Goal: Book appointment/travel/reservation

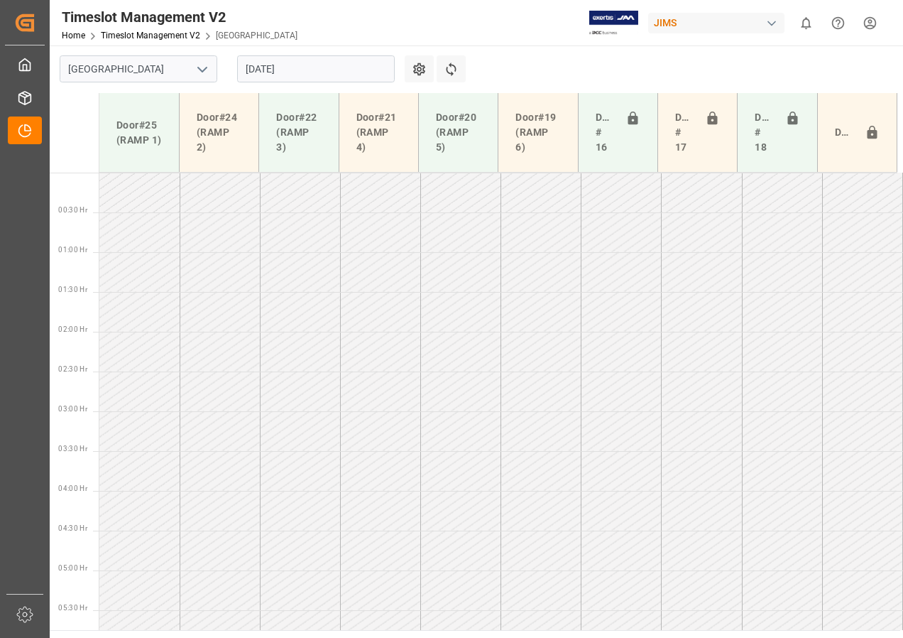
scroll to position [467, 0]
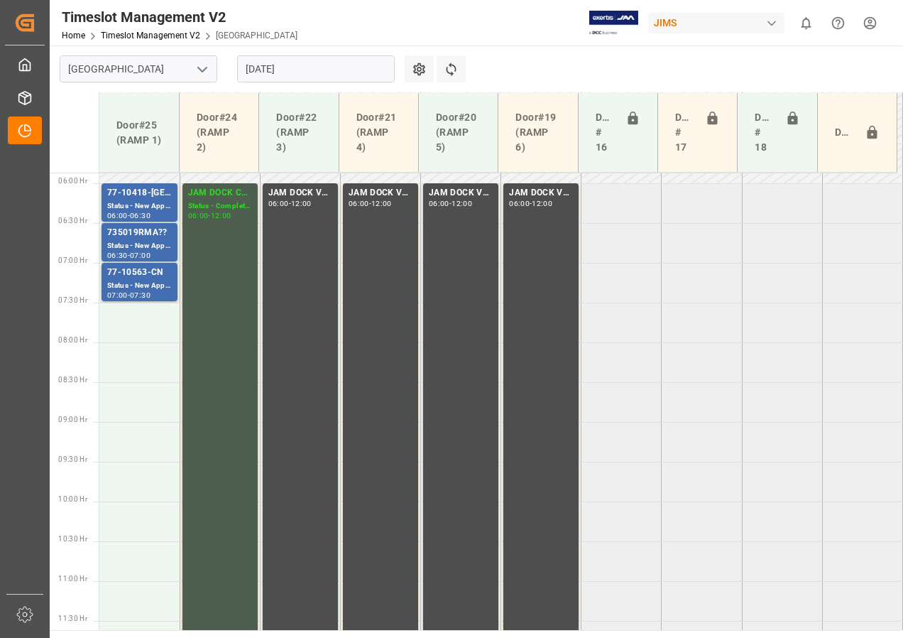
click at [253, 74] on input "[DATE]" at bounding box center [316, 68] width 158 height 27
click at [457, 69] on icon at bounding box center [451, 69] width 15 height 15
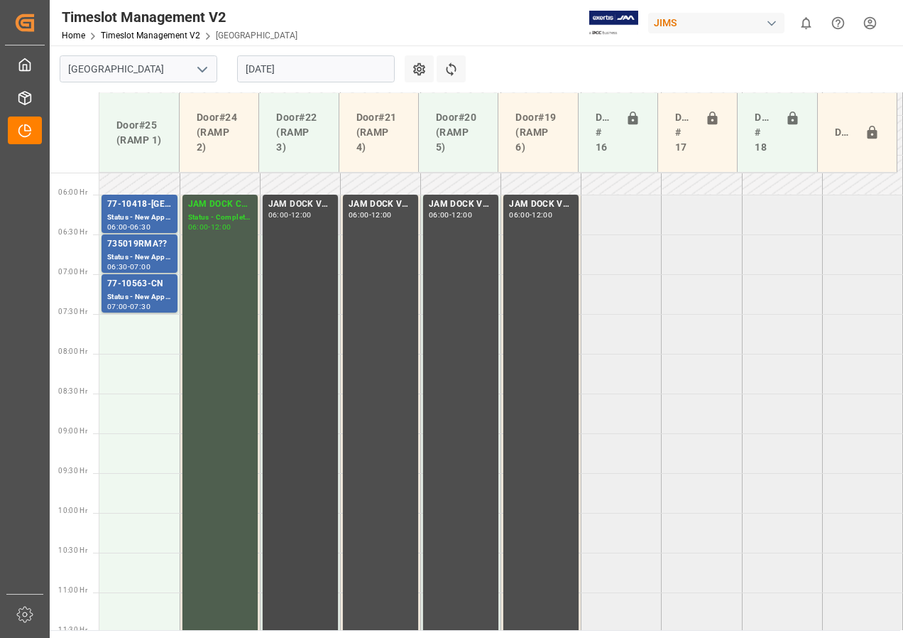
scroll to position [424, 0]
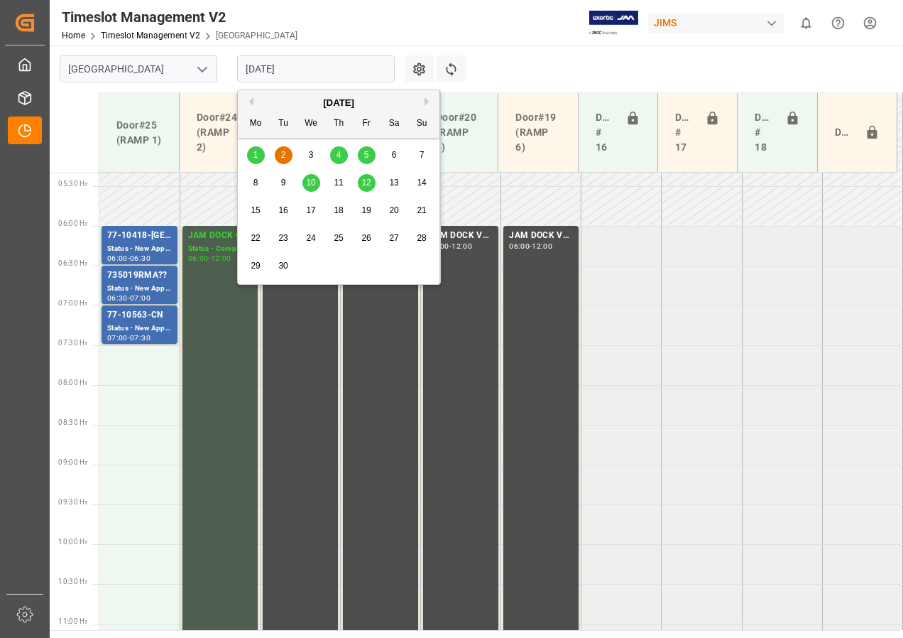
click at [275, 70] on input "[DATE]" at bounding box center [316, 68] width 158 height 27
click at [337, 150] on span "4" at bounding box center [339, 155] width 5 height 10
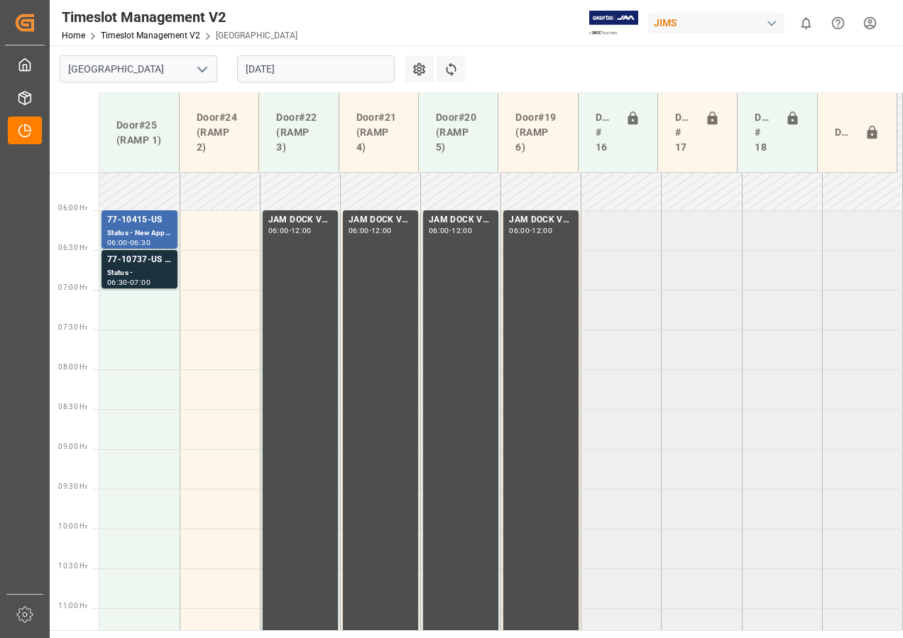
scroll to position [422, 0]
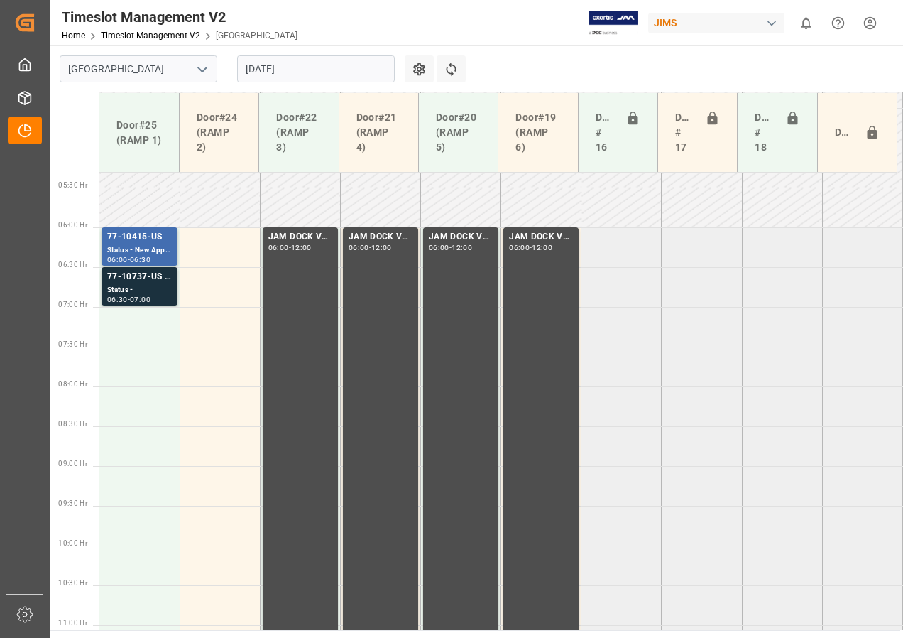
click at [277, 71] on input "[DATE]" at bounding box center [316, 68] width 158 height 27
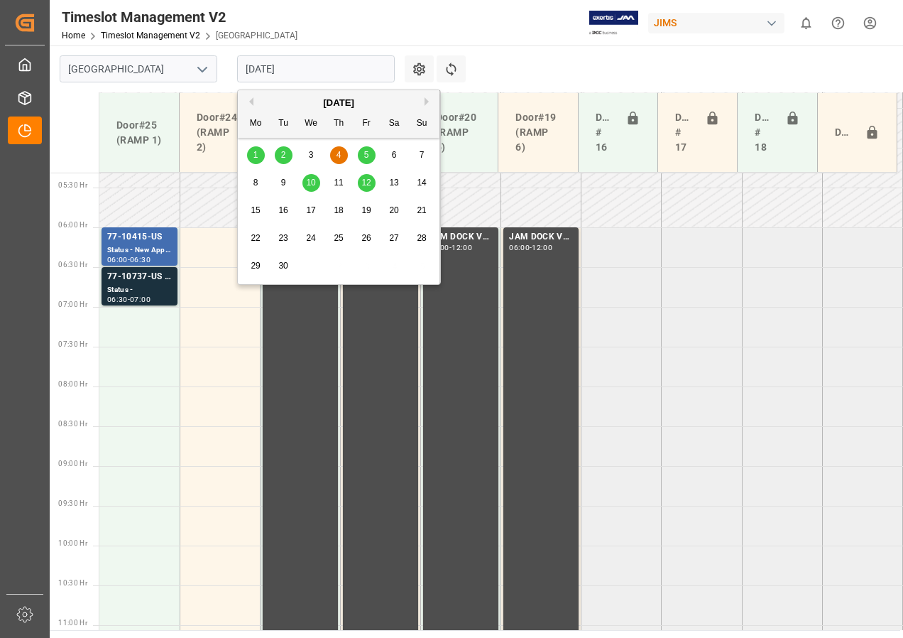
click at [366, 151] on span "5" at bounding box center [366, 155] width 5 height 10
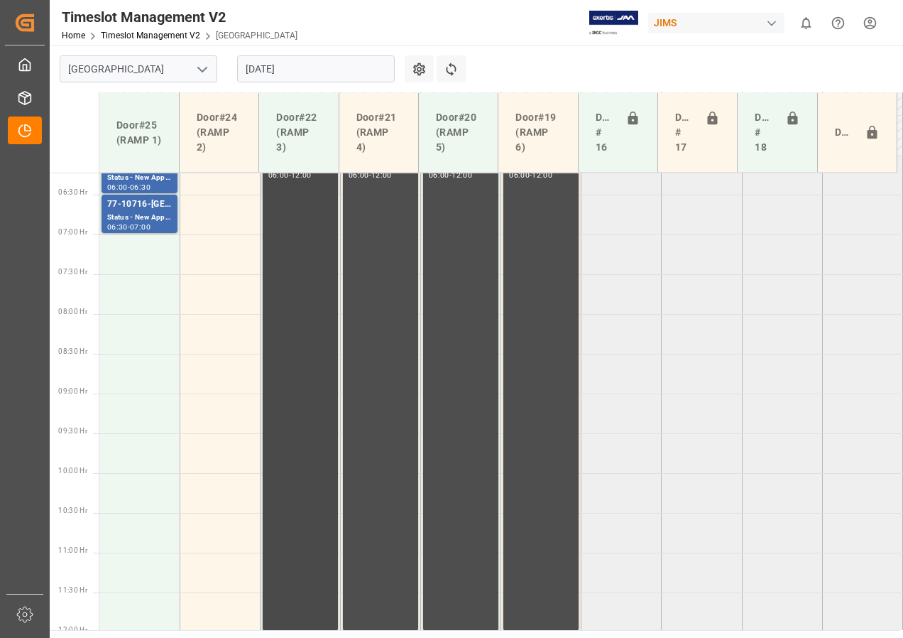
scroll to position [353, 0]
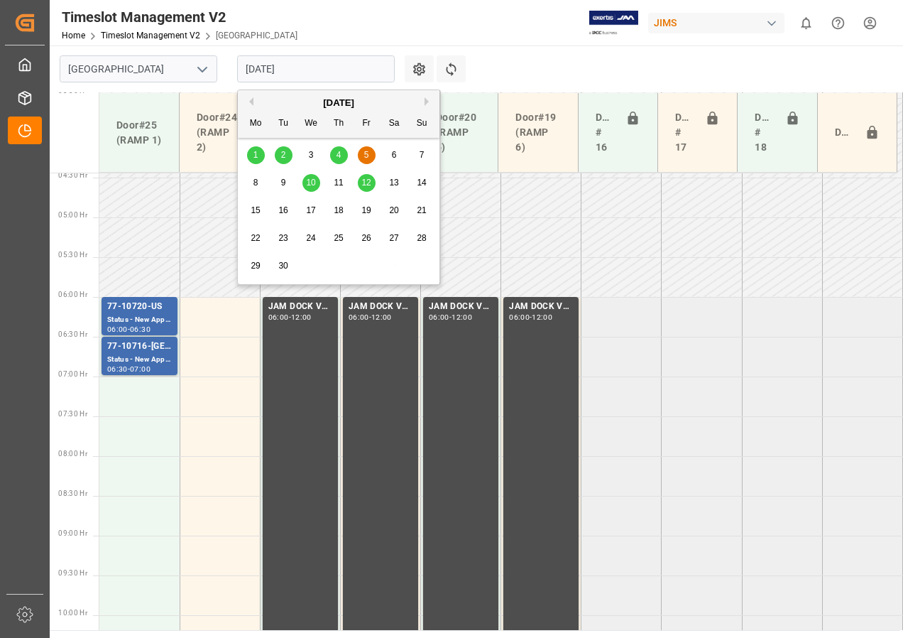
click at [255, 73] on input "[DATE]" at bounding box center [316, 68] width 158 height 27
click at [283, 151] on span "2" at bounding box center [283, 155] width 5 height 10
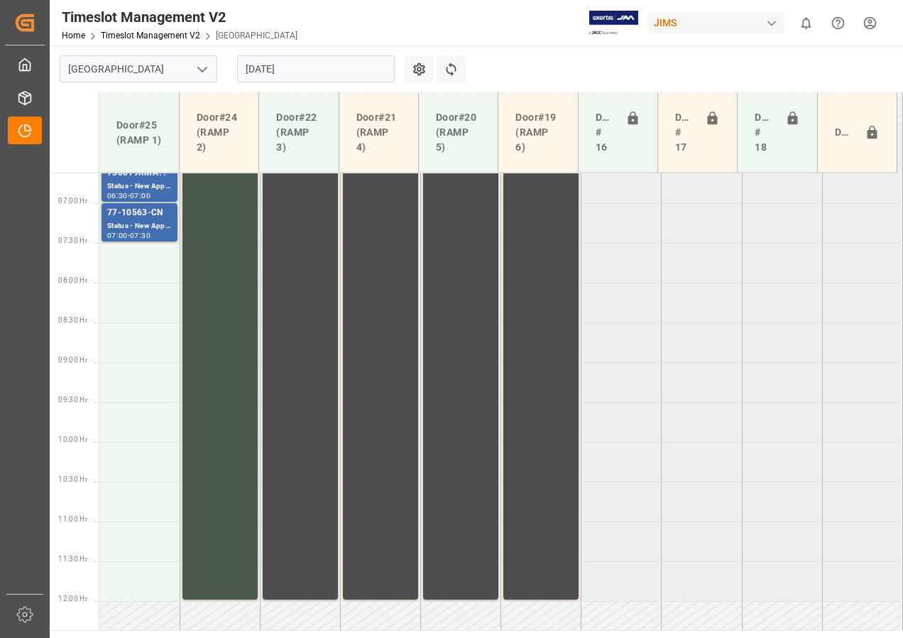
scroll to position [412, 0]
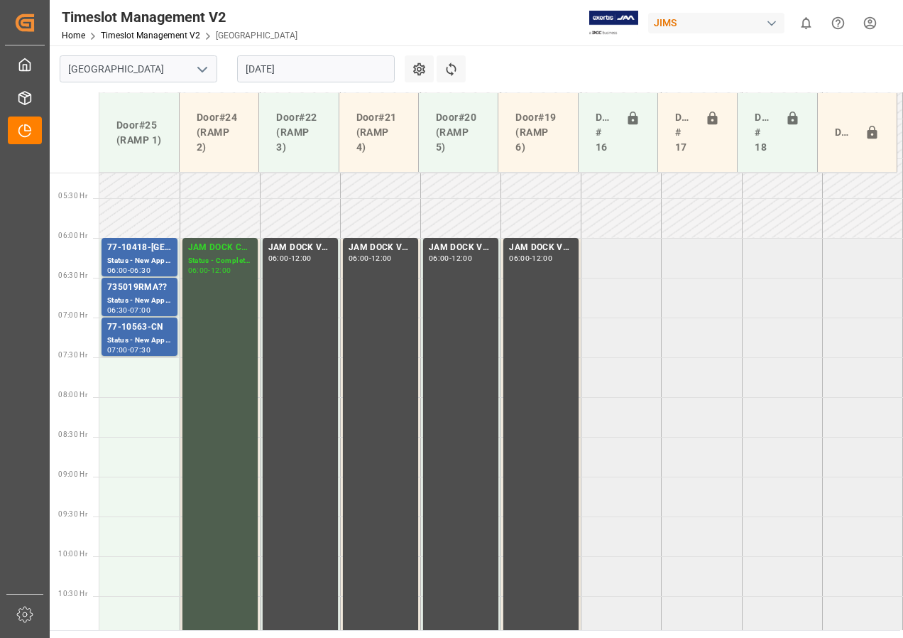
click at [284, 79] on input "[DATE]" at bounding box center [316, 68] width 158 height 27
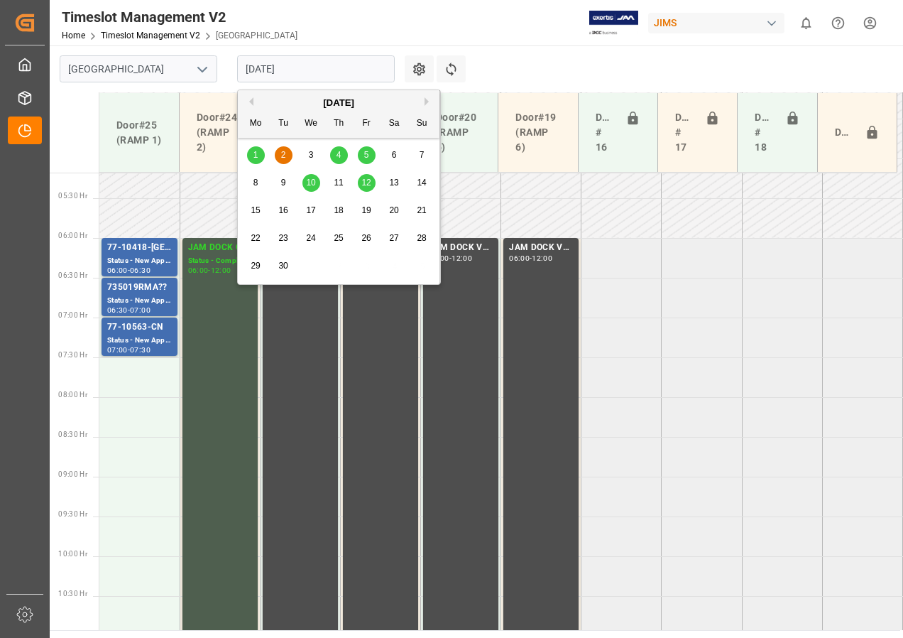
click at [250, 97] on div "[DATE]" at bounding box center [339, 103] width 202 height 14
click at [251, 102] on button "Previous Month" at bounding box center [249, 101] width 9 height 9
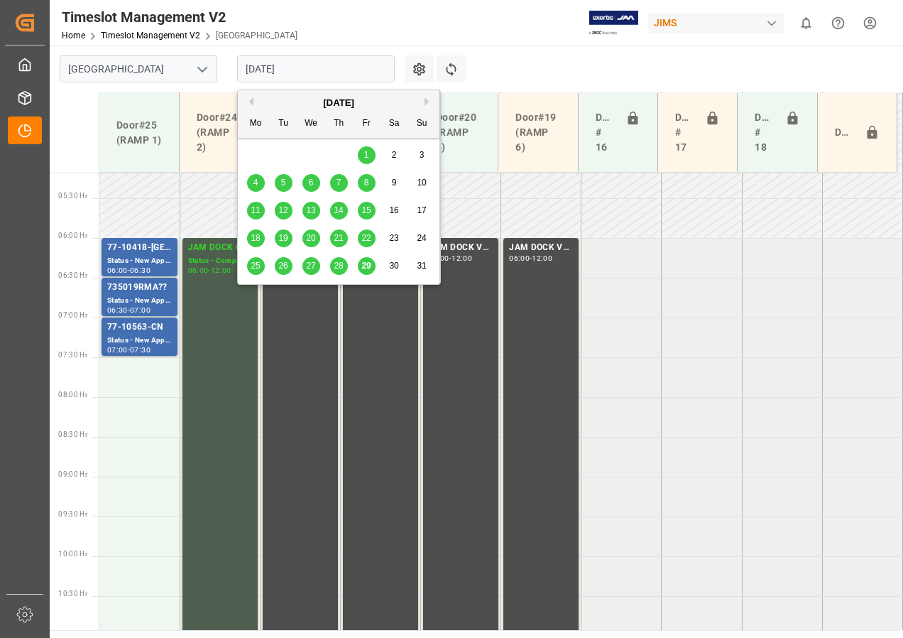
click at [337, 266] on span "28" at bounding box center [338, 266] width 9 height 10
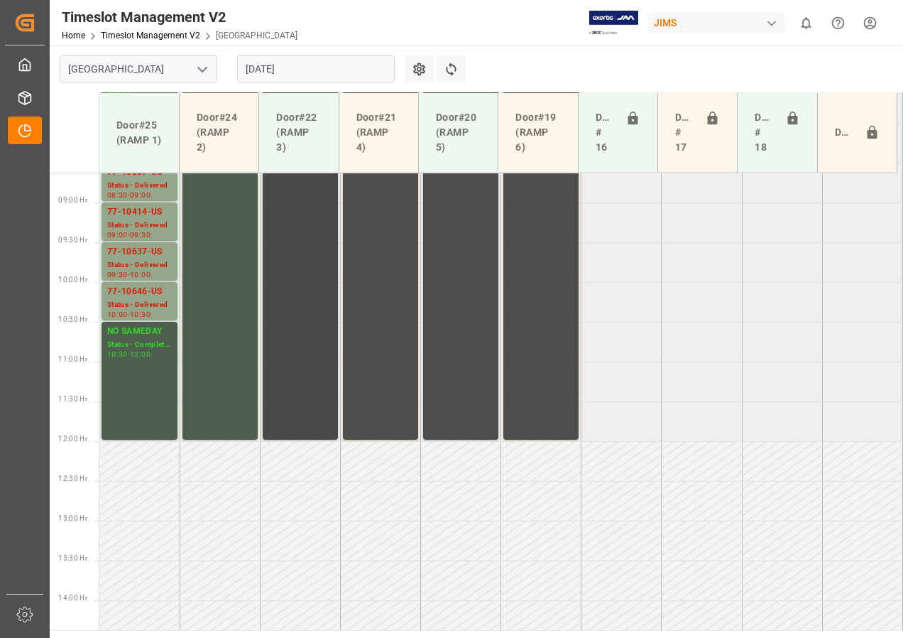
scroll to position [473, 0]
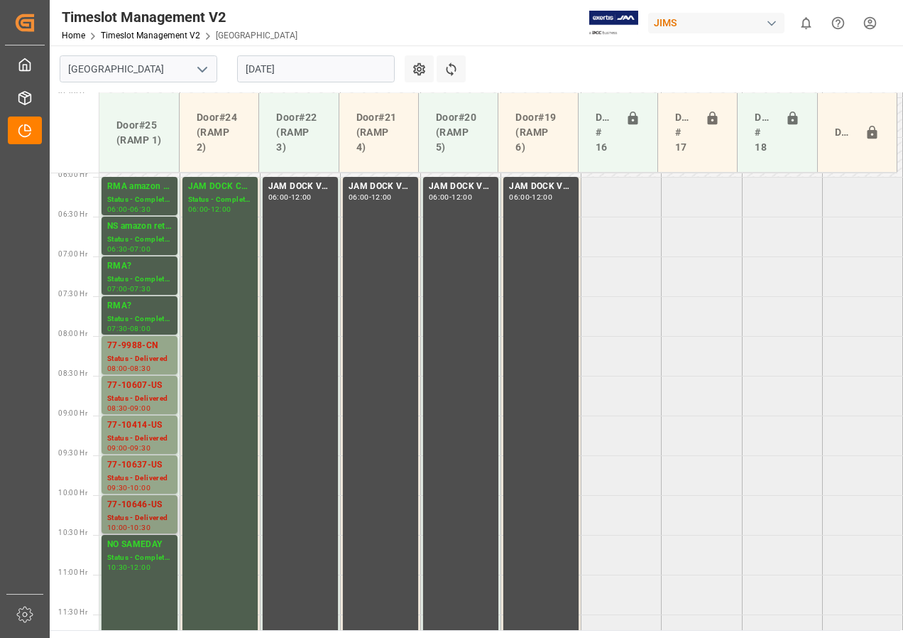
click at [145, 503] on div "77-10646-US" at bounding box center [139, 505] width 65 height 14
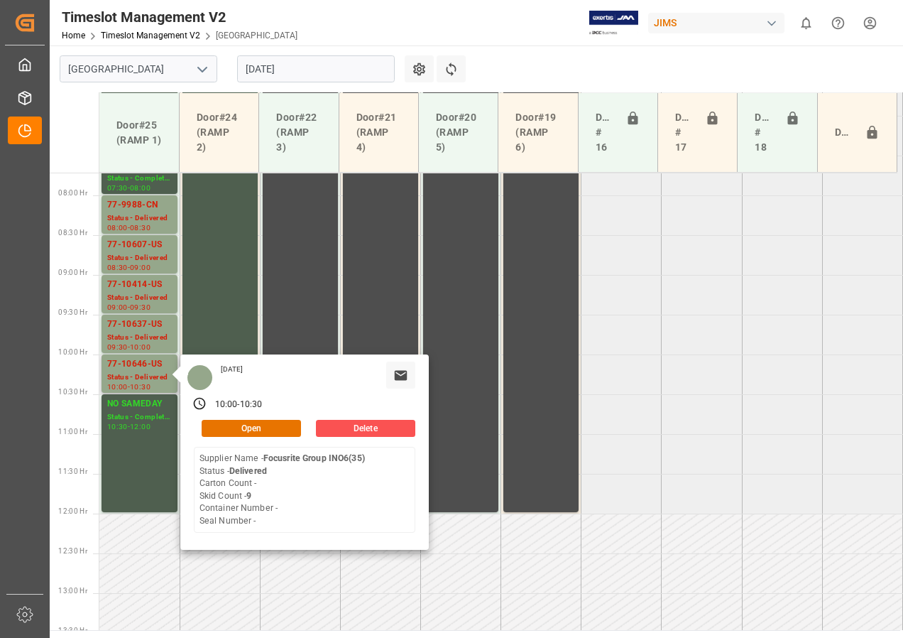
scroll to position [615, 0]
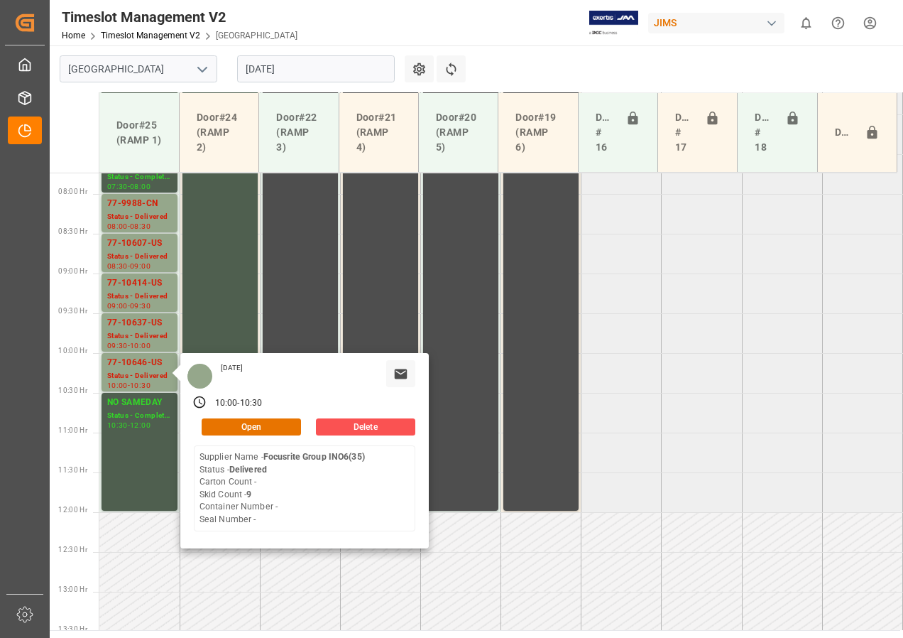
click at [252, 70] on input "[DATE]" at bounding box center [316, 68] width 158 height 27
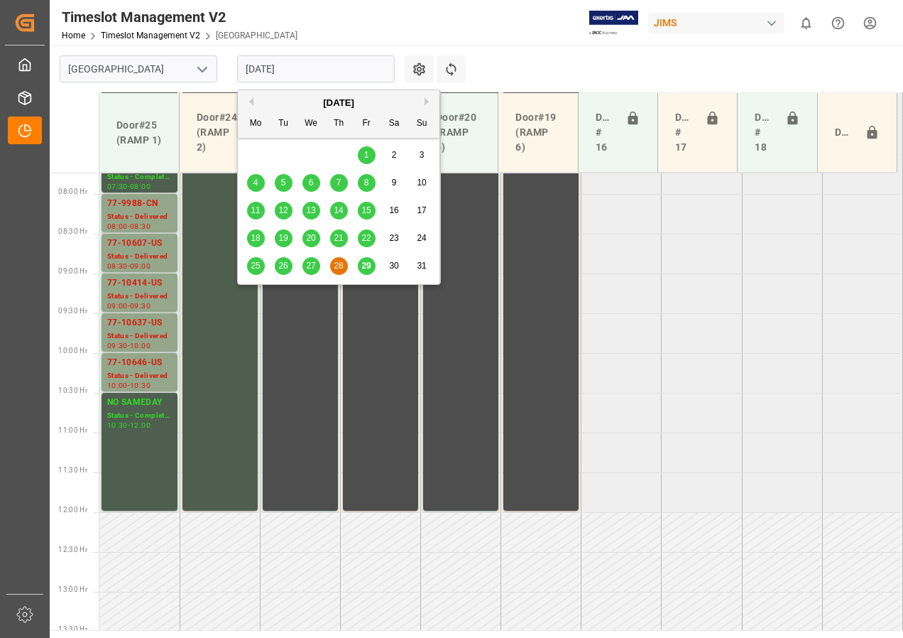
click at [425, 103] on button "Next Month" at bounding box center [429, 101] width 9 height 9
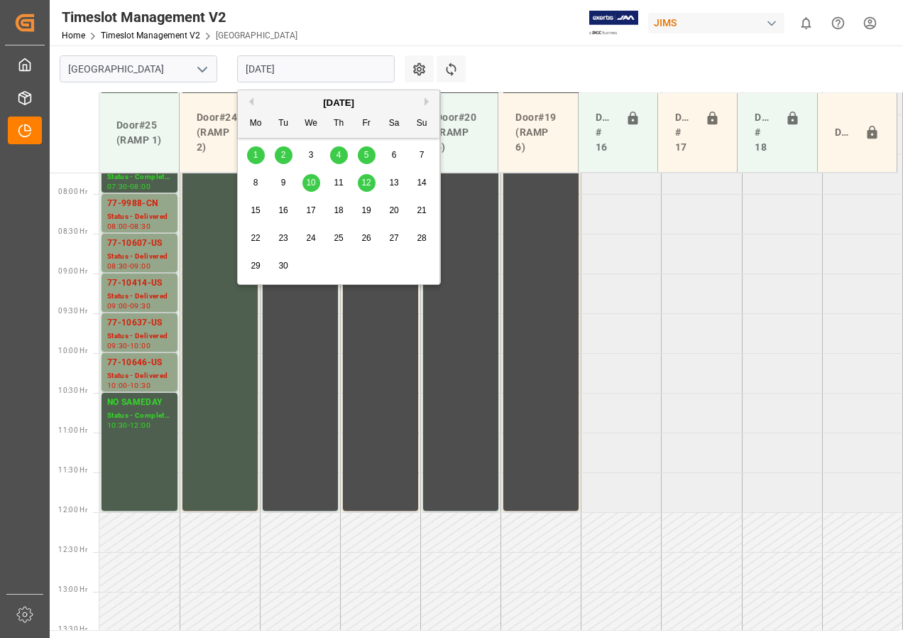
click at [366, 156] on span "5" at bounding box center [366, 155] width 5 height 10
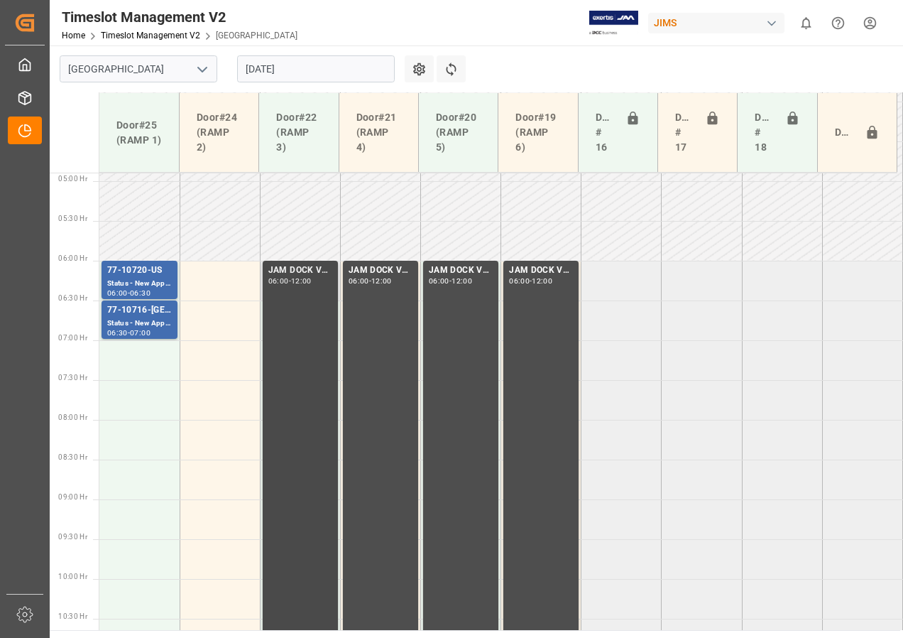
scroll to position [302, 0]
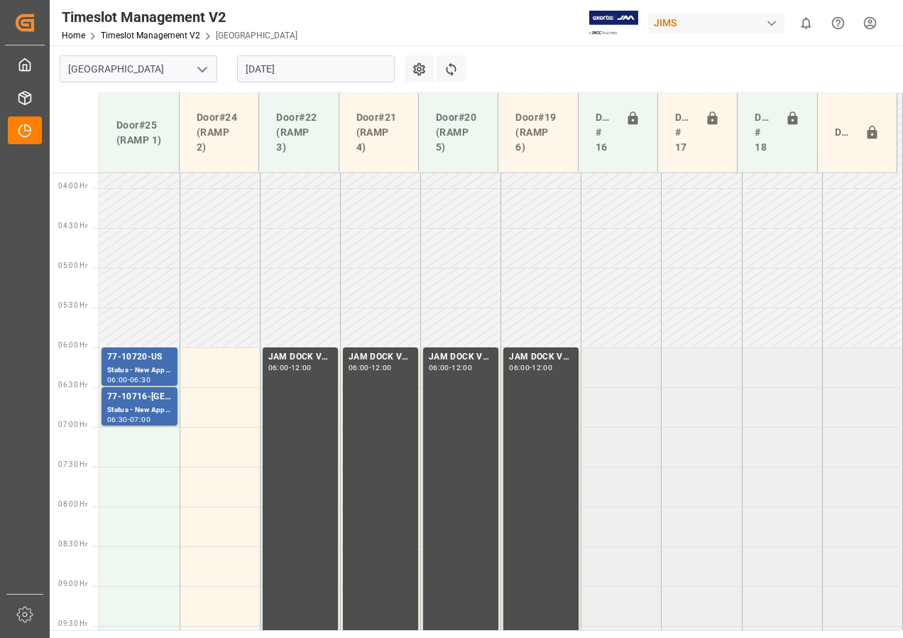
click at [307, 70] on input "[DATE]" at bounding box center [316, 68] width 158 height 27
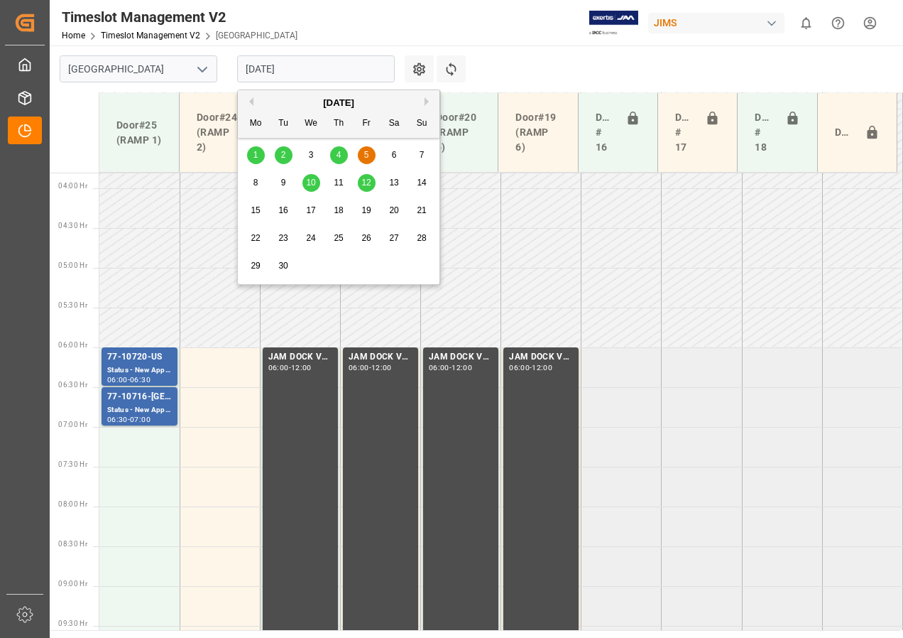
click at [338, 153] on span "4" at bounding box center [339, 155] width 5 height 10
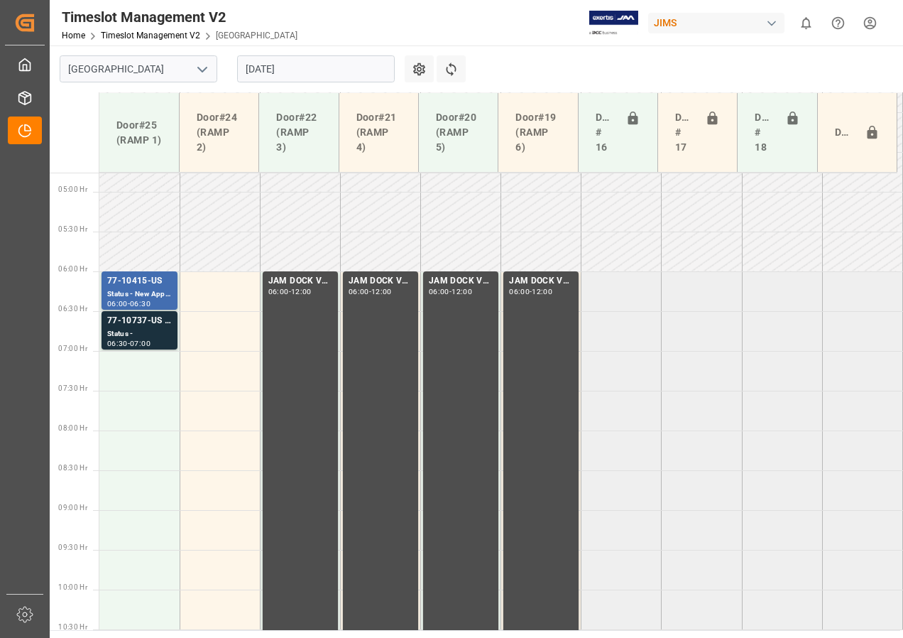
scroll to position [378, 0]
click at [268, 68] on input "[DATE]" at bounding box center [316, 68] width 158 height 27
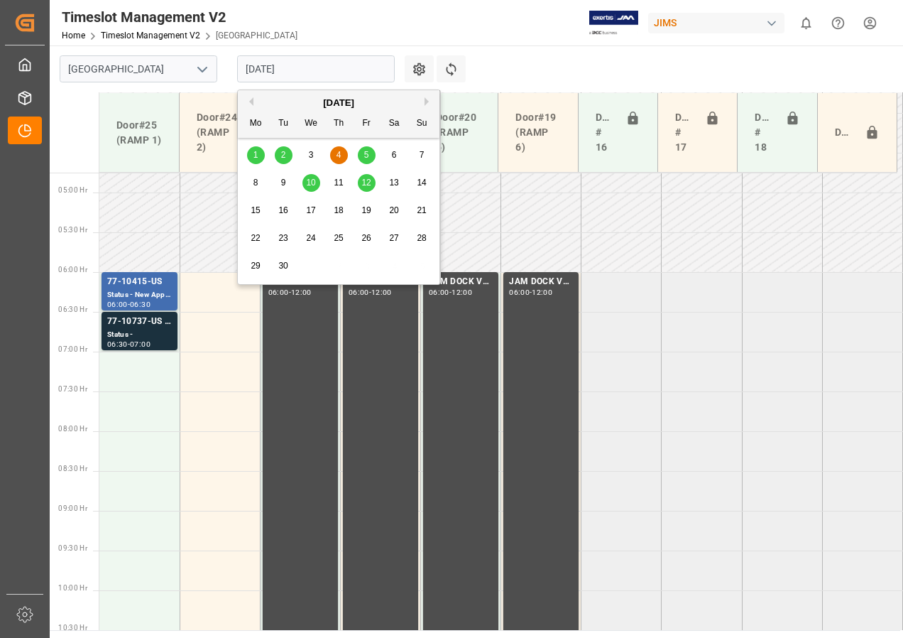
click at [284, 155] on span "2" at bounding box center [283, 155] width 5 height 10
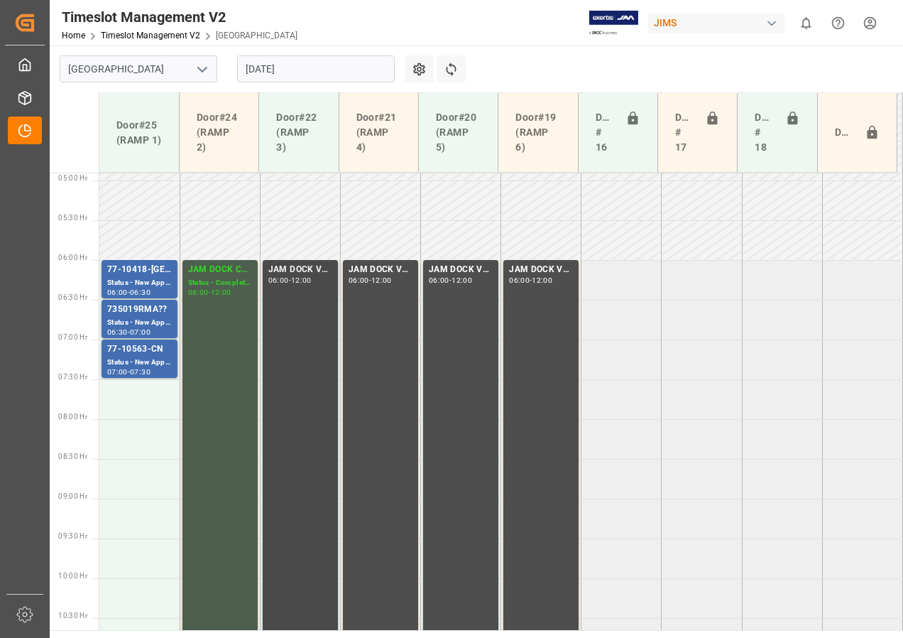
scroll to position [389, 0]
